Goal: Task Accomplishment & Management: Manage account settings

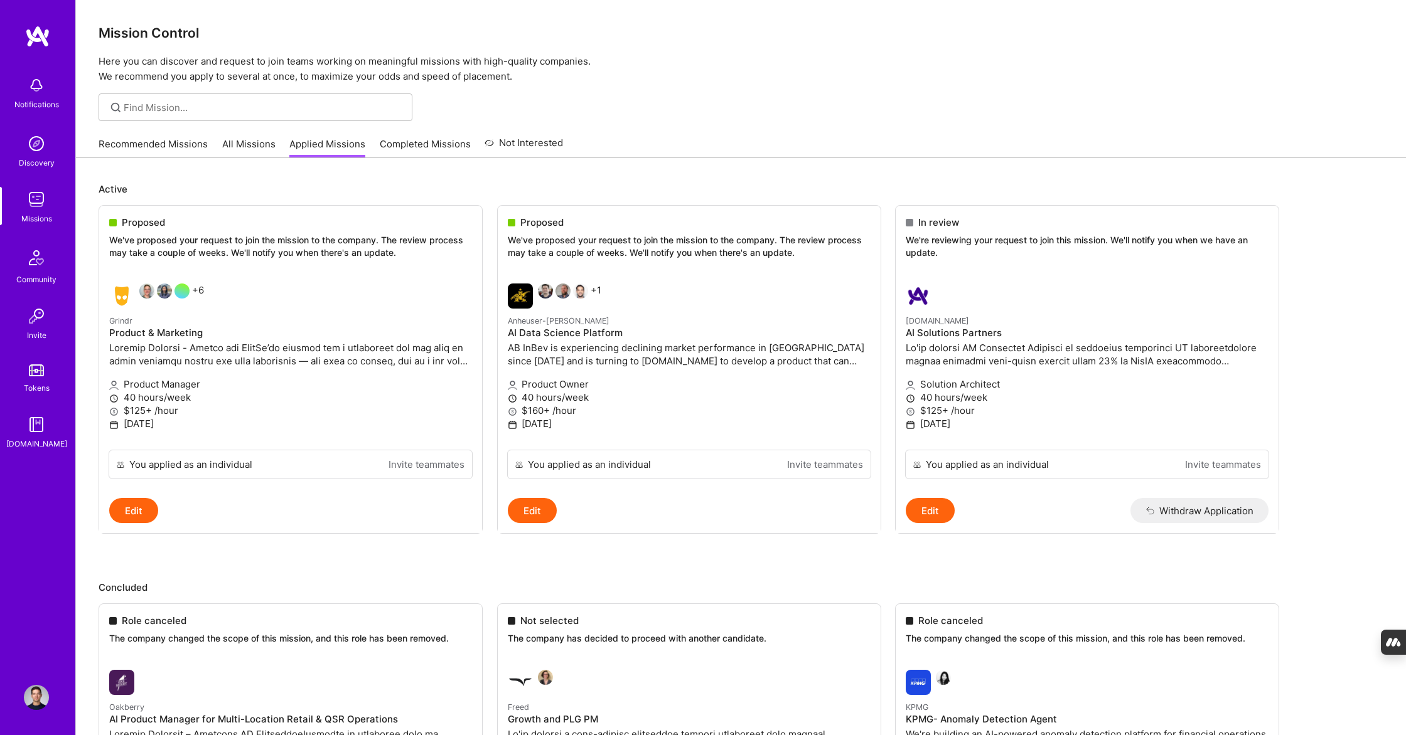
click at [59, 711] on div "Notifications Discovery Missions Community Invite Tokens [DOMAIN_NAME] Profile" at bounding box center [37, 367] width 75 height 735
click at [41, 705] on img at bounding box center [36, 697] width 25 height 25
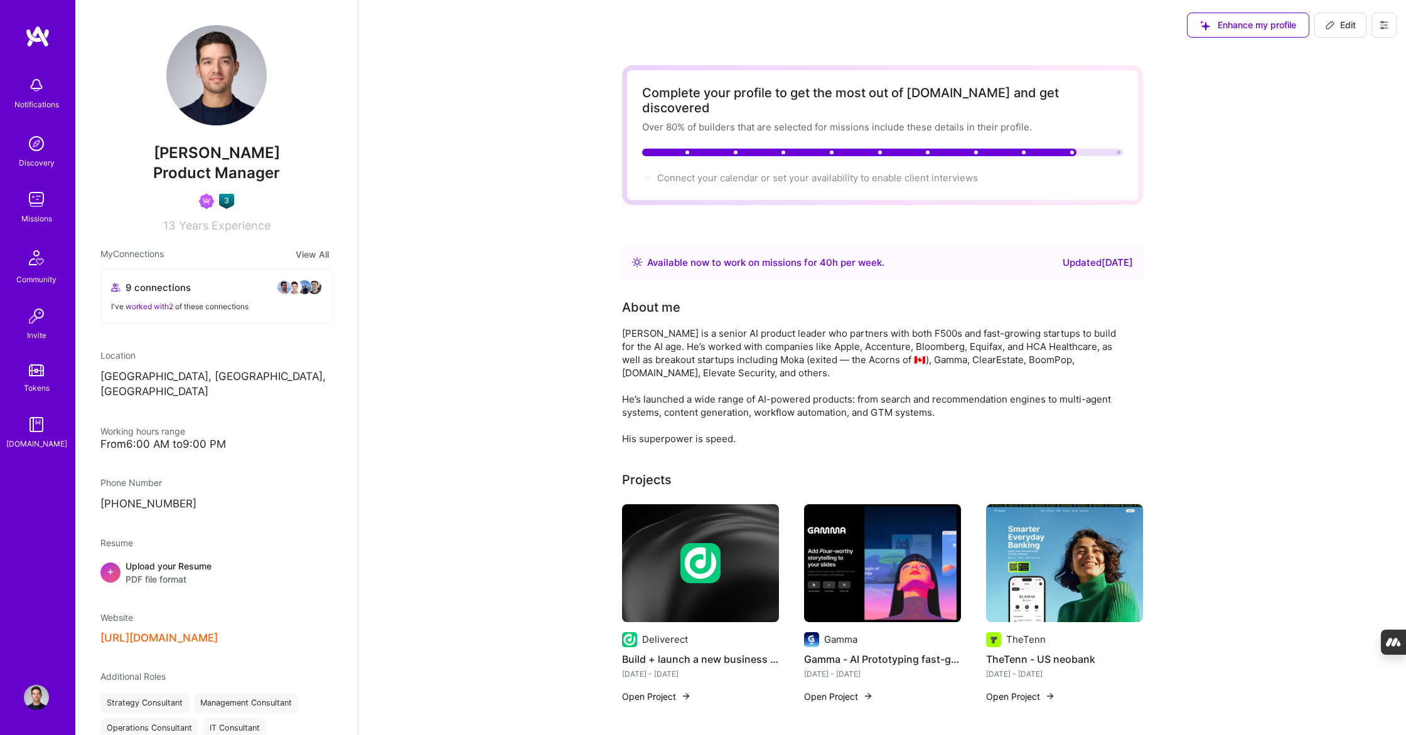
click at [1328, 24] on icon at bounding box center [1330, 25] width 10 height 10
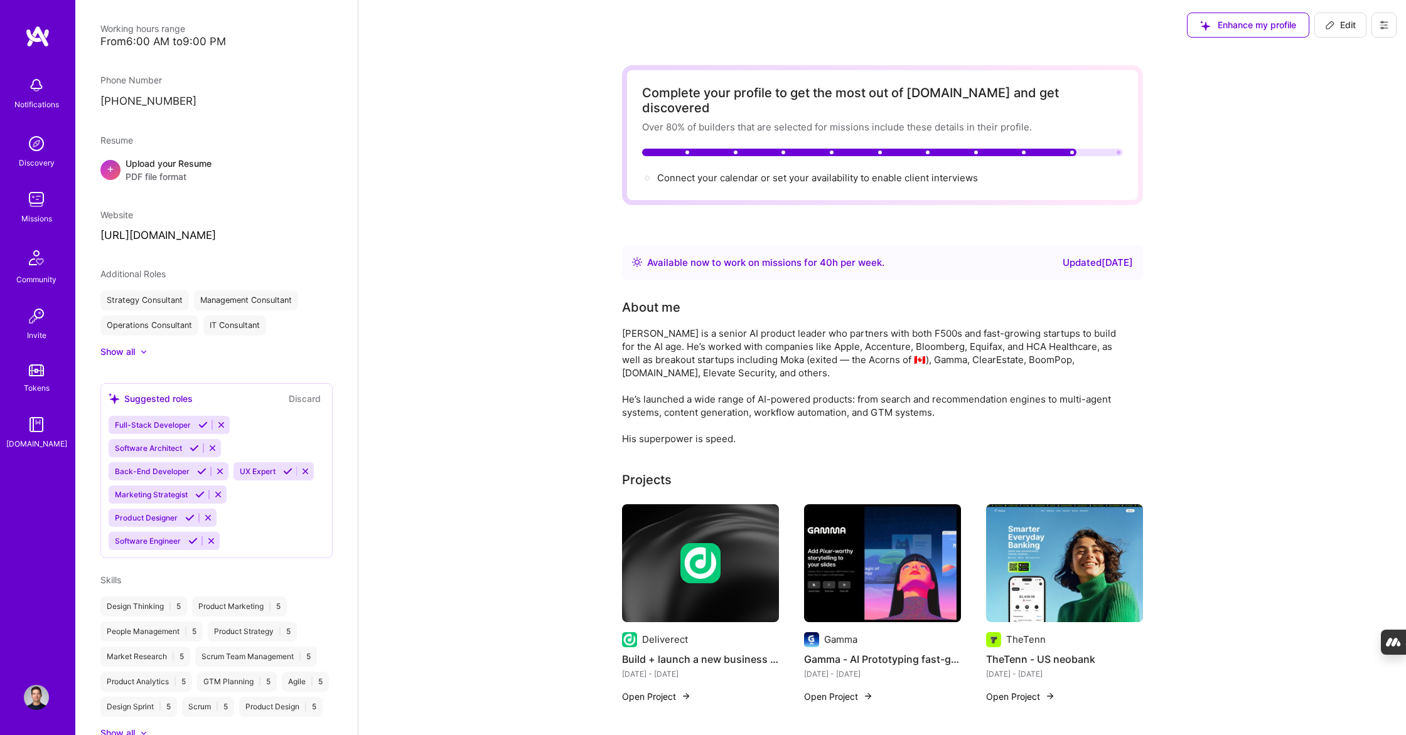
select select "CA"
select select "Right Now"
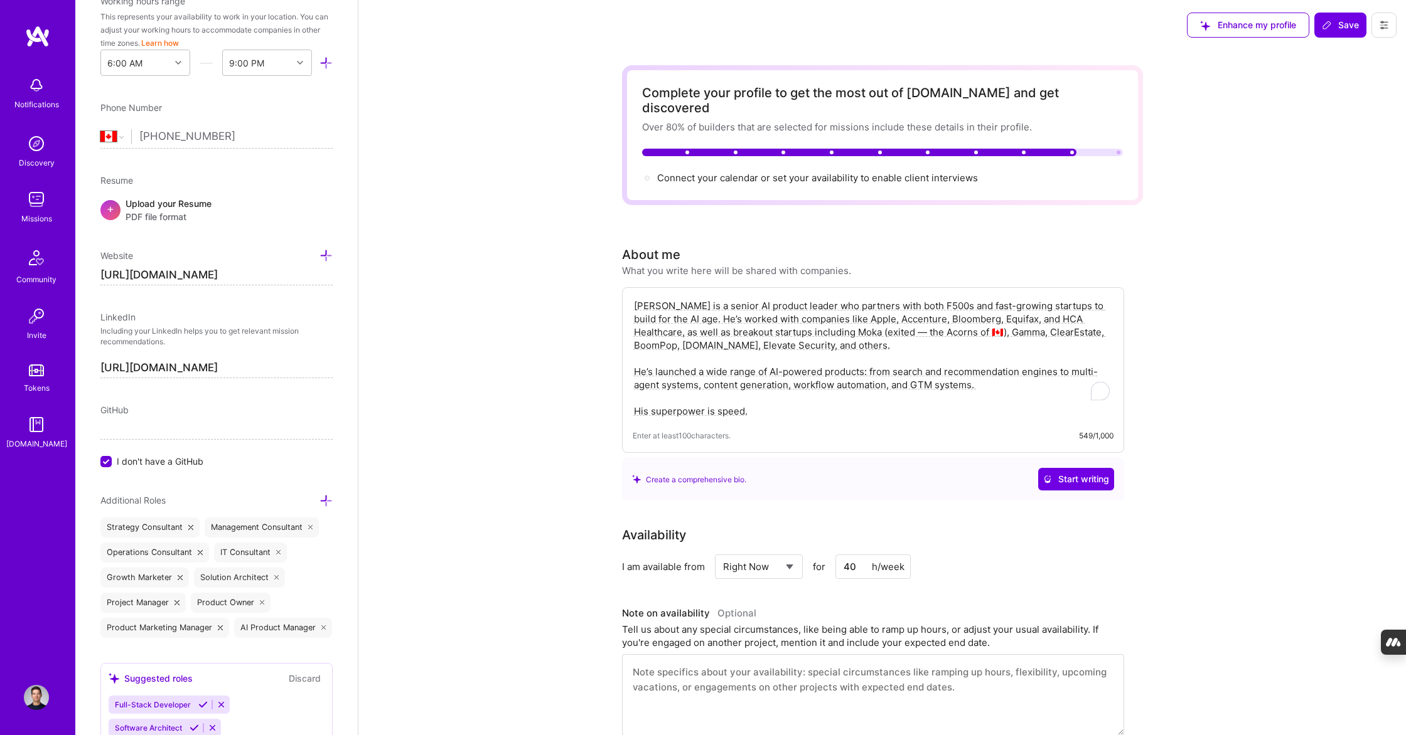
click at [787, 398] on textarea "[PERSON_NAME] is a senior AI product leader who partners with both F500s and fa…" at bounding box center [873, 358] width 481 height 121
drag, startPoint x: 982, startPoint y: 369, endPoint x: 613, endPoint y: 351, distance: 369.4
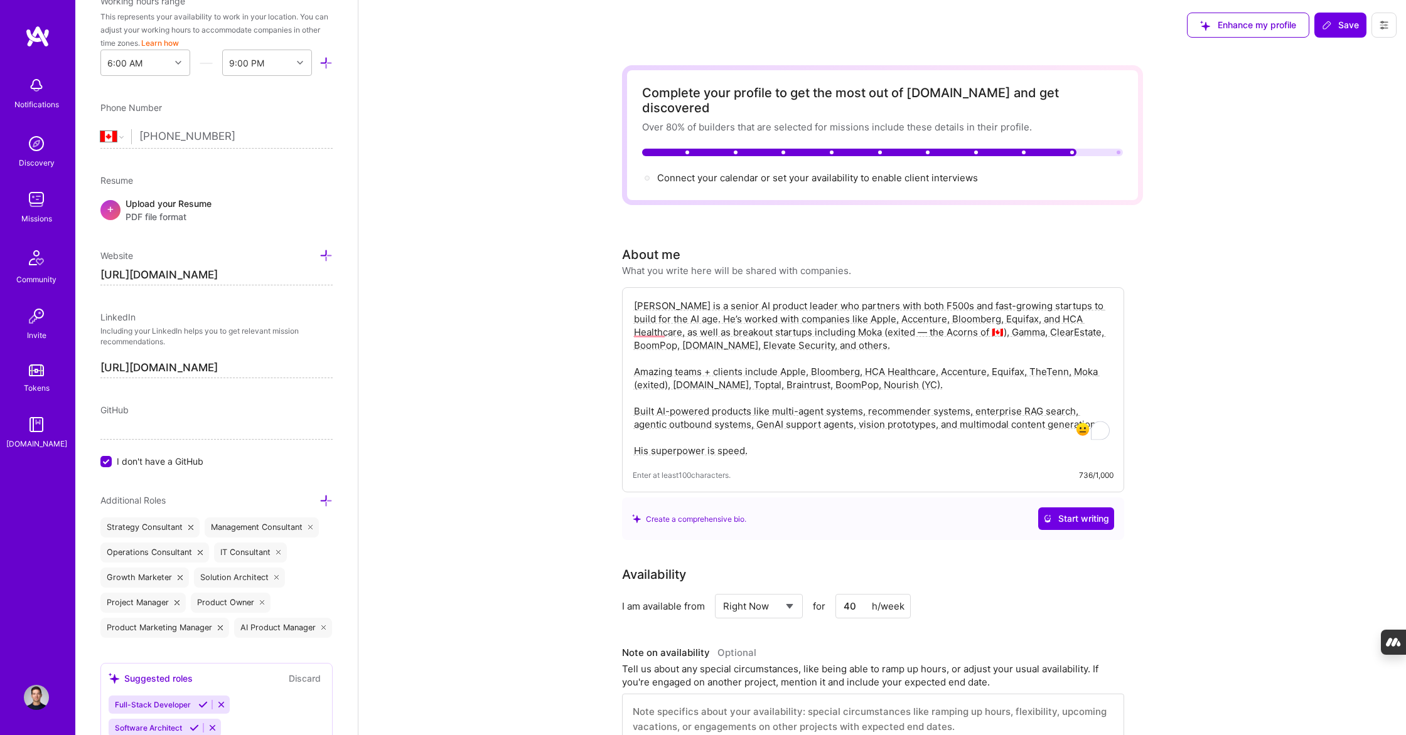
drag, startPoint x: 922, startPoint y: 373, endPoint x: 589, endPoint y: 355, distance: 333.8
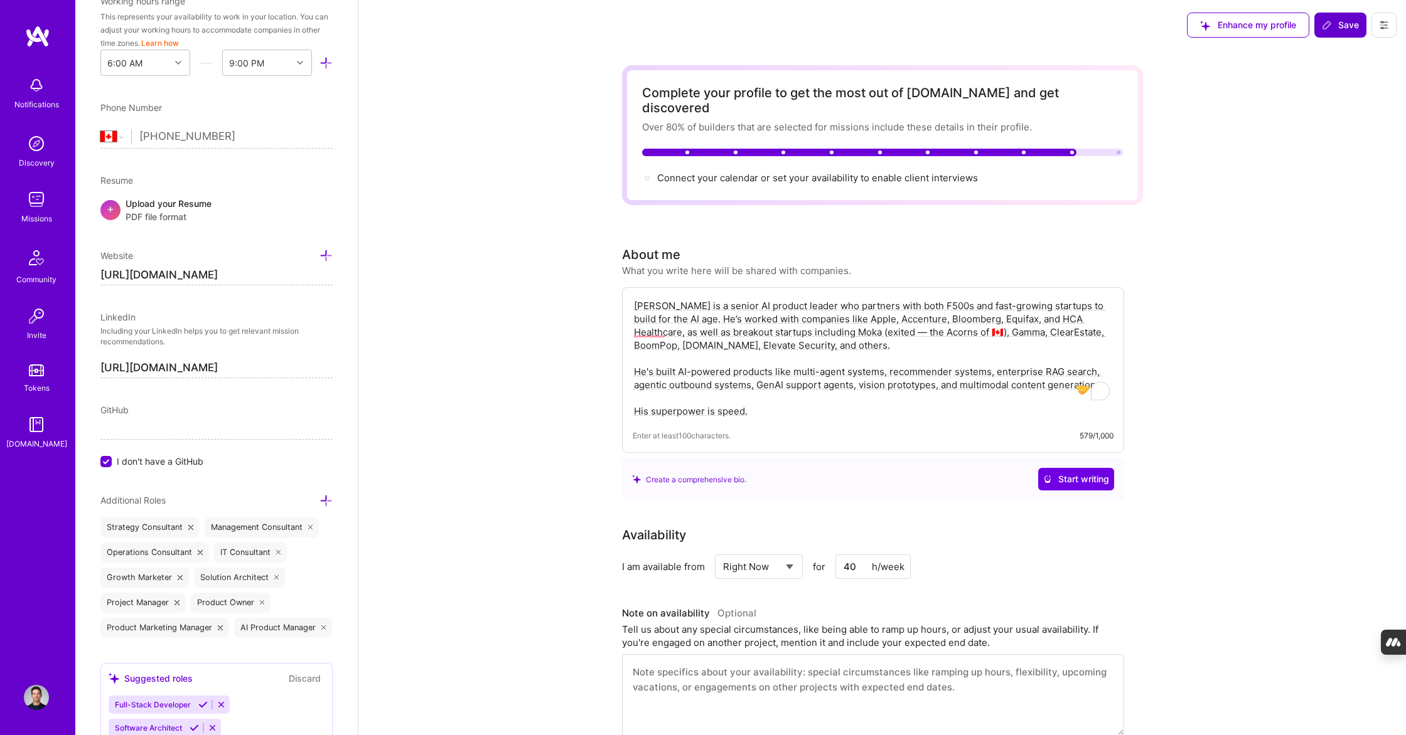
type textarea "[PERSON_NAME] is a senior AI product leader who partners with both F500s and fa…"
click at [1347, 28] on span "Save" at bounding box center [1340, 25] width 37 height 13
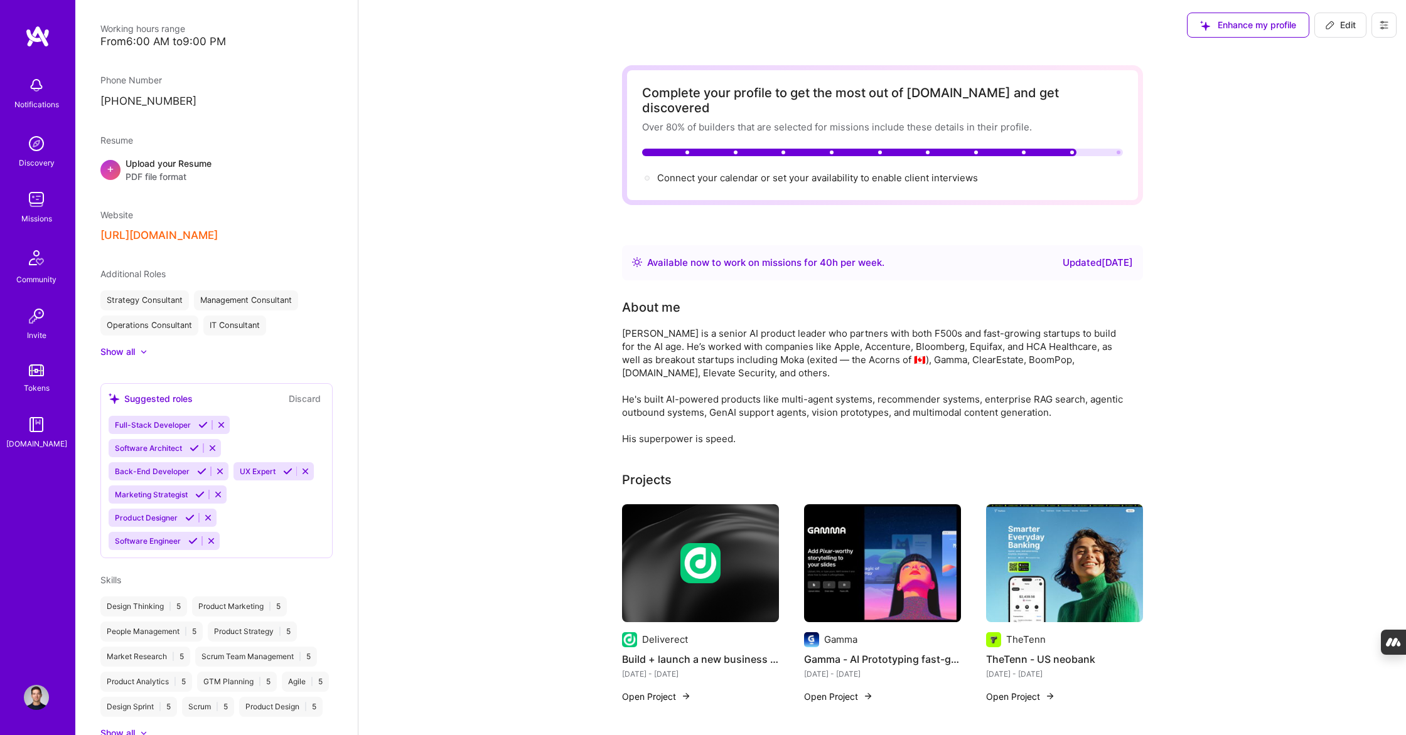
scroll to position [415, 0]
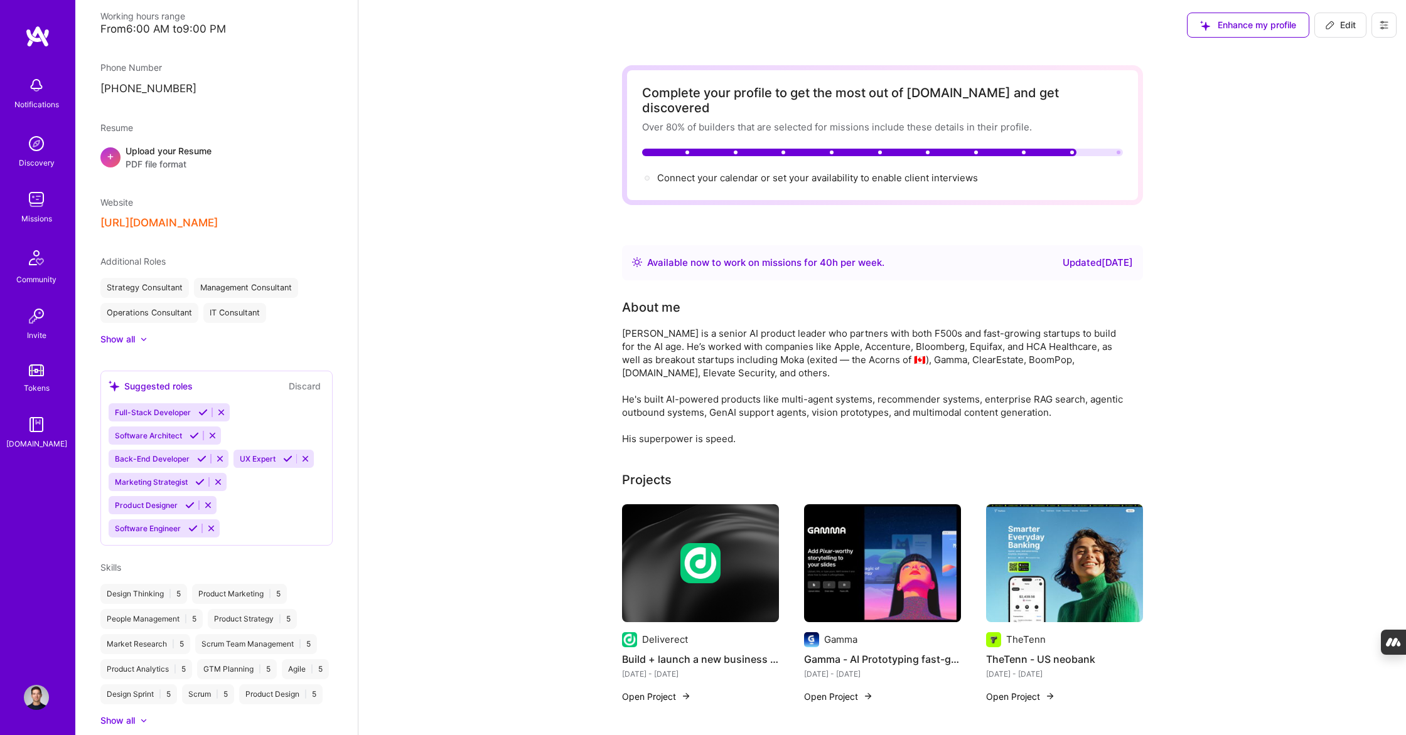
click at [1340, 28] on span "Edit" at bounding box center [1340, 25] width 31 height 13
select select "CA"
select select "Right Now"
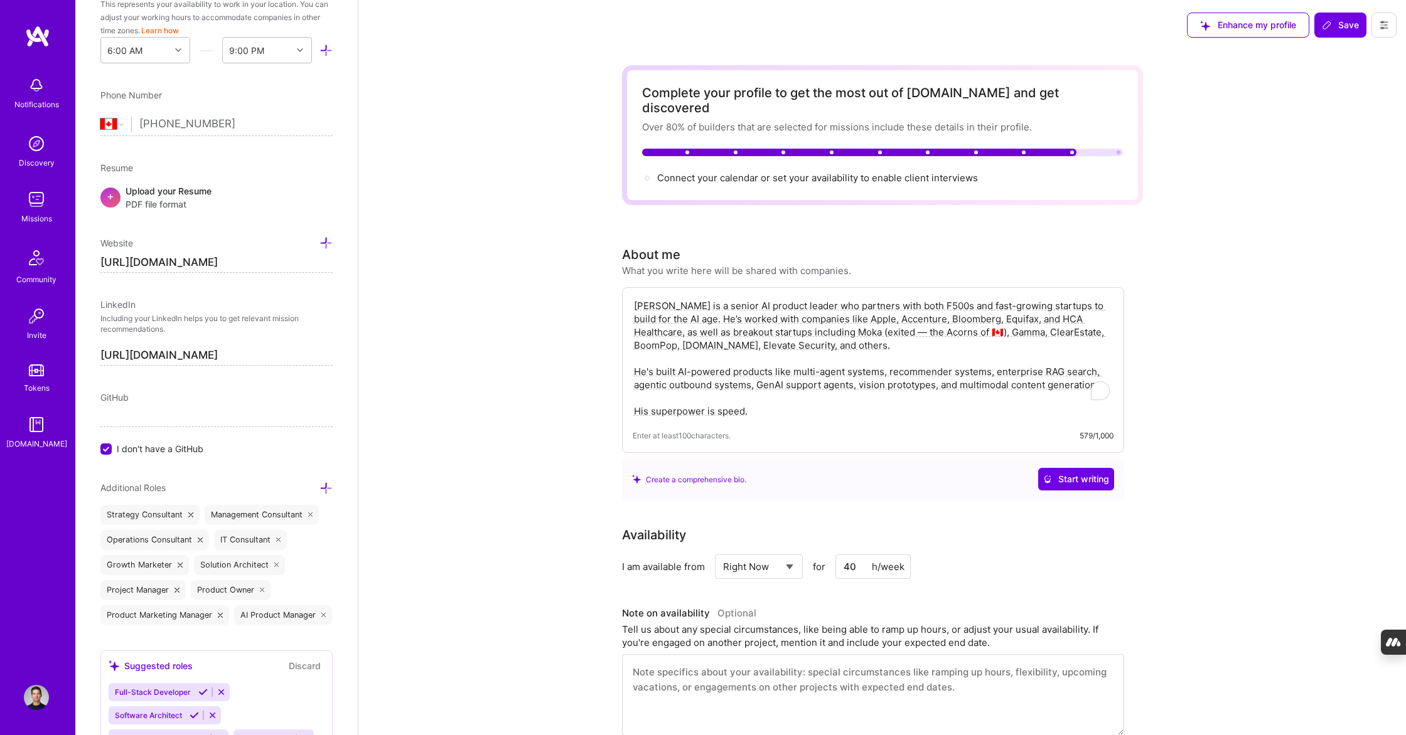
scroll to position [403, 0]
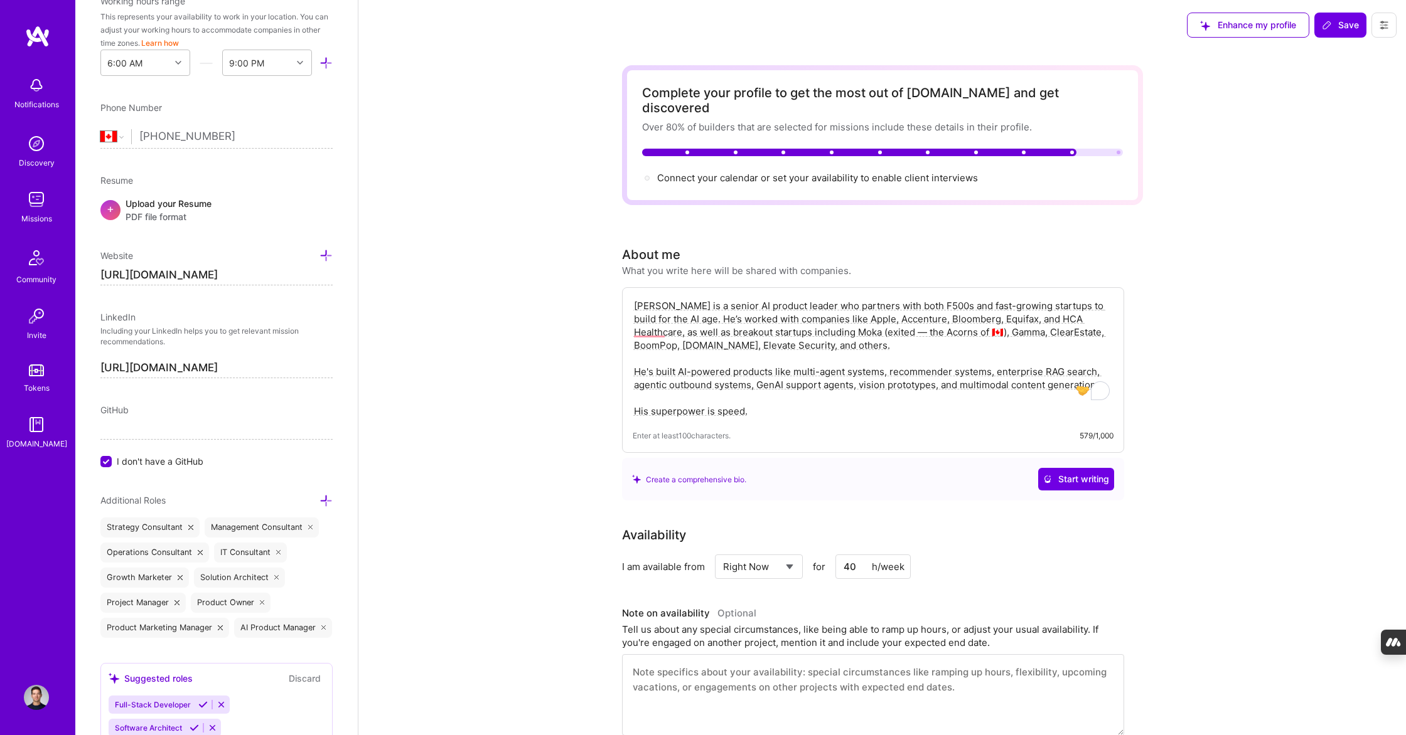
drag, startPoint x: 761, startPoint y: 333, endPoint x: 684, endPoint y: 333, distance: 76.6
click at [684, 333] on textarea "[PERSON_NAME] is a senior AI product leader who partners with both F500s and fa…" at bounding box center [873, 358] width 481 height 121
click at [860, 319] on textarea "[PERSON_NAME] is a senior AI product leader who partners with both F500s and fa…" at bounding box center [873, 358] width 481 height 121
type textarea "[PERSON_NAME] is a senior AI product leader who partners with both F500s and fa…"
click at [1335, 20] on span "Save" at bounding box center [1340, 25] width 37 height 13
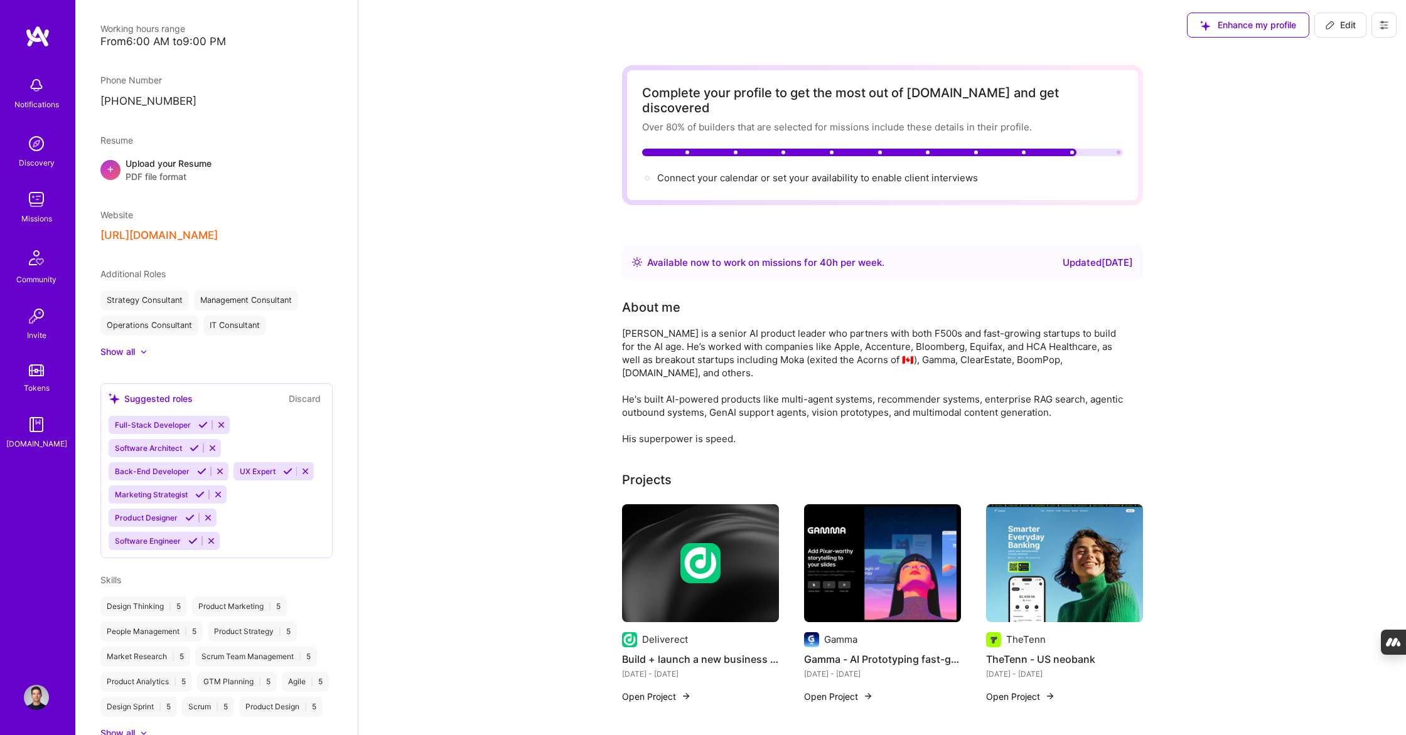
scroll to position [415, 0]
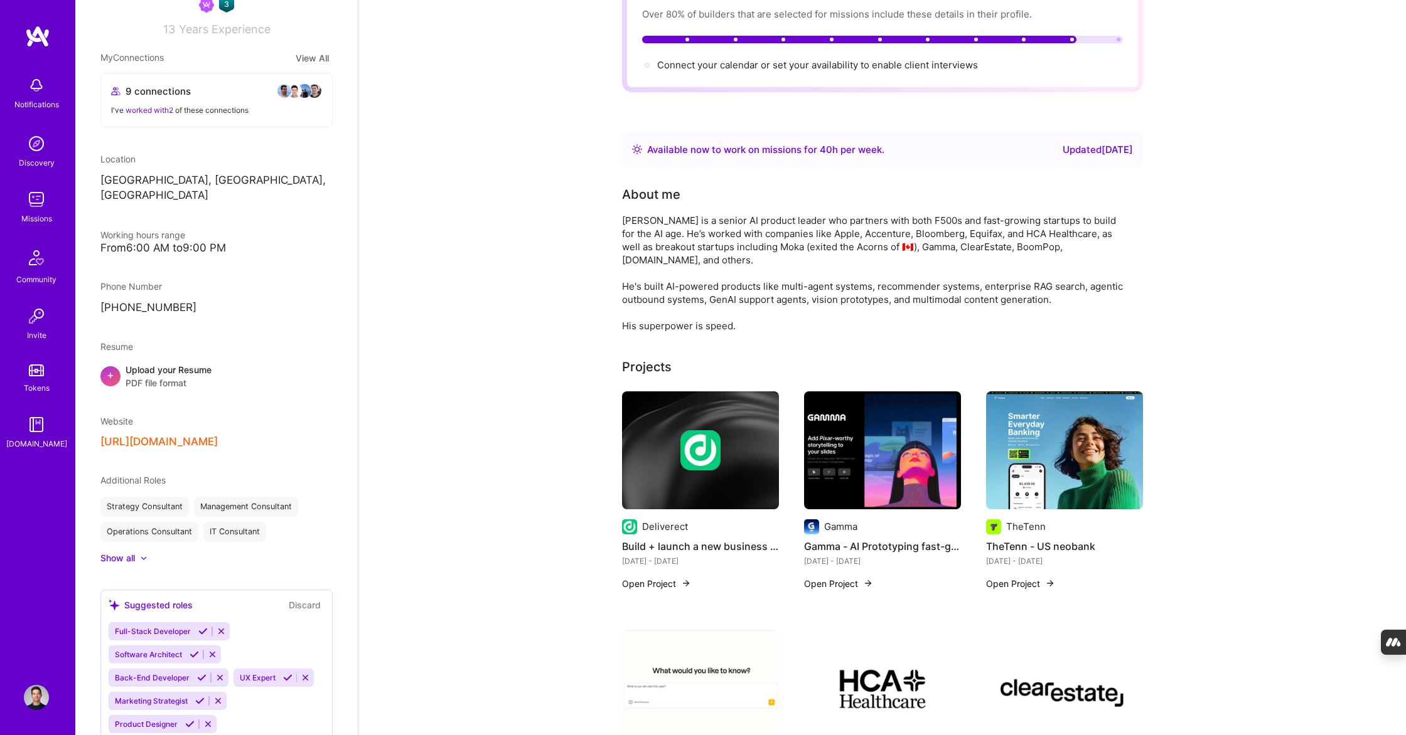
scroll to position [0, 0]
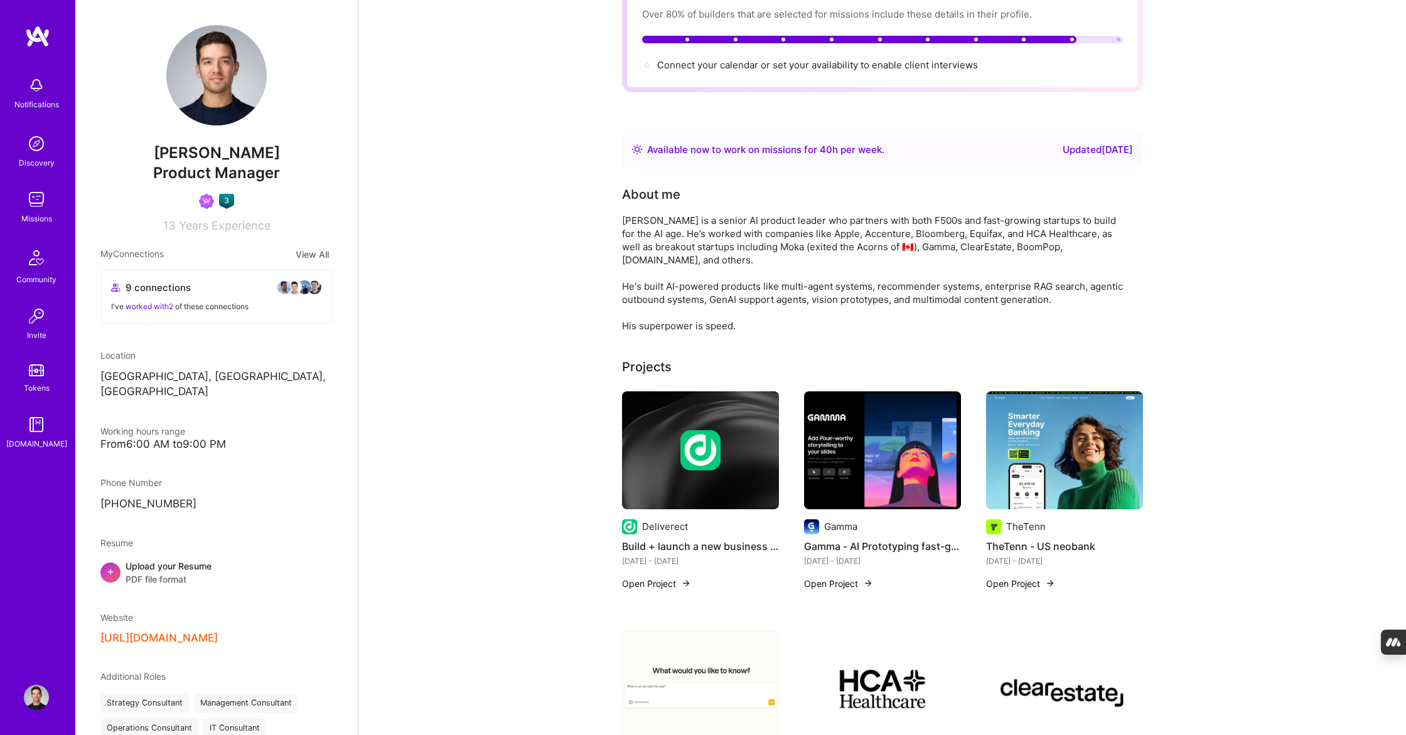
click at [33, 143] on img at bounding box center [36, 143] width 25 height 25
